Goal: Information Seeking & Learning: Check status

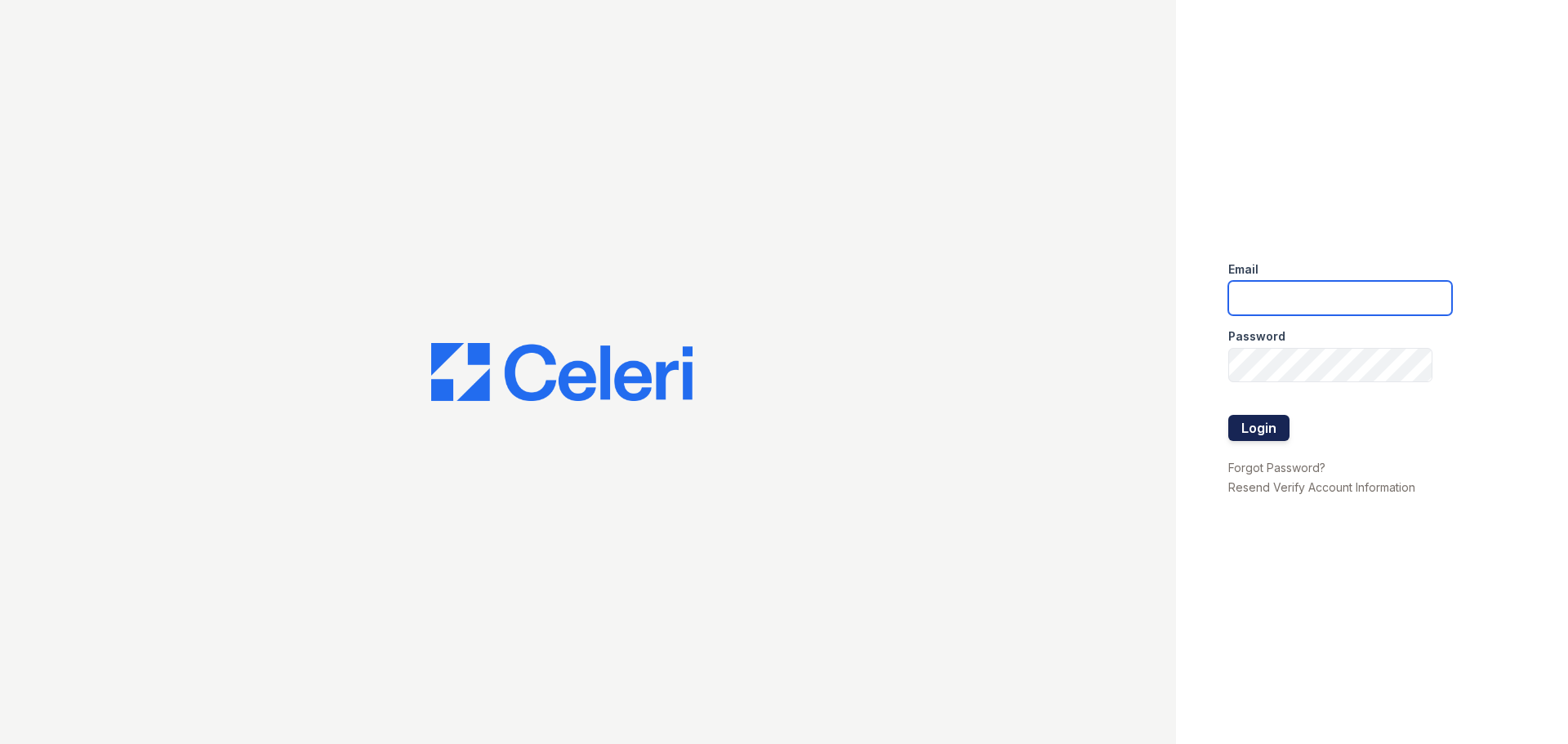
type input "marion2@cafmanagement.com"
click at [1277, 434] on button "Login" at bounding box center [1259, 428] width 61 height 26
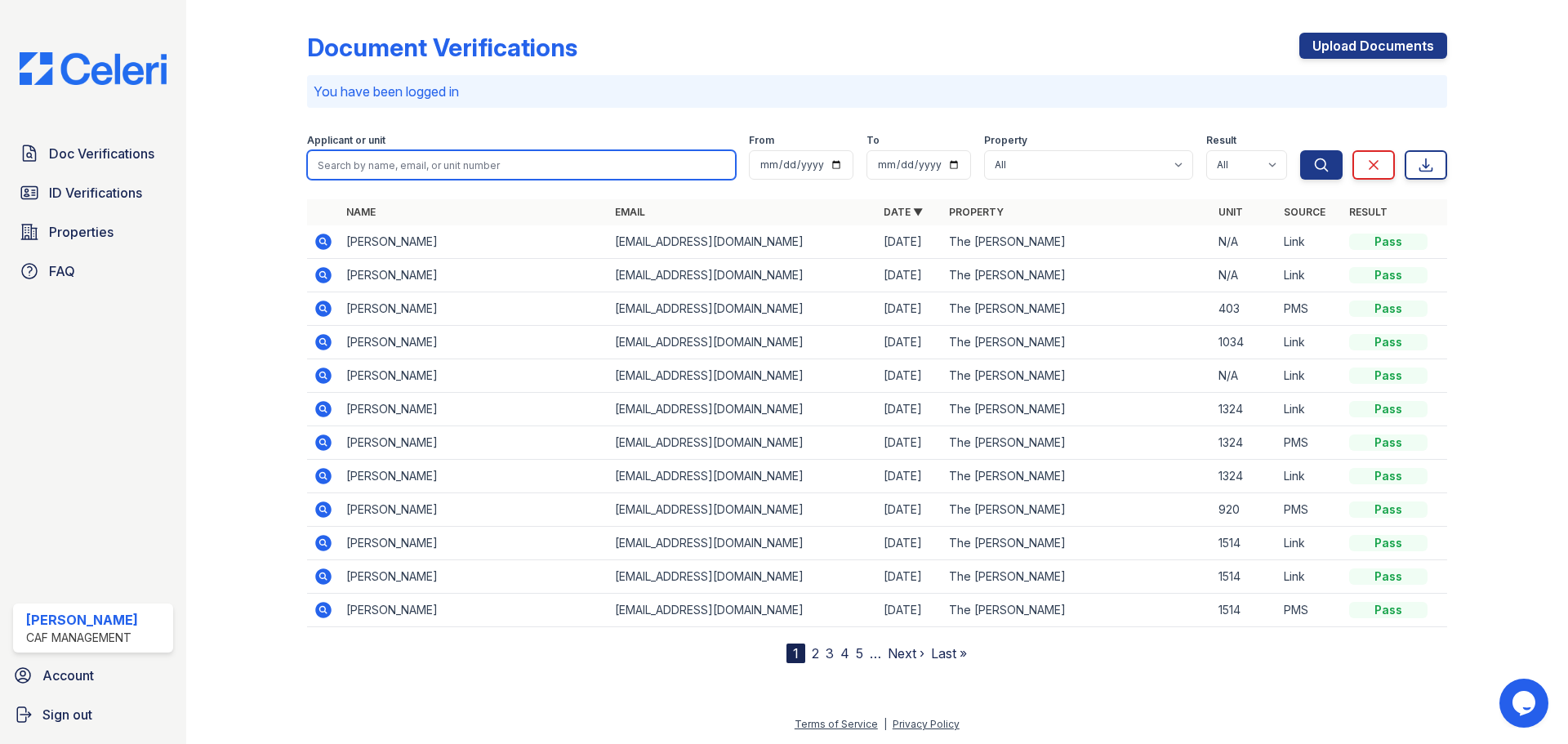
click at [366, 166] on input "search" at bounding box center [521, 164] width 429 height 30
type input "trevon"
click at [1300, 150] on button "Search" at bounding box center [1321, 164] width 42 height 30
